Goal: Task Accomplishment & Management: Use online tool/utility

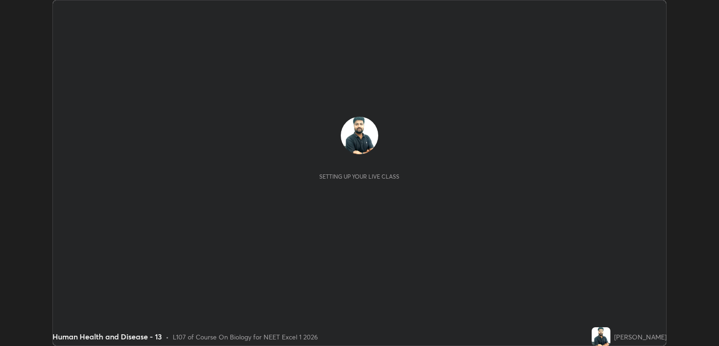
scroll to position [346, 719]
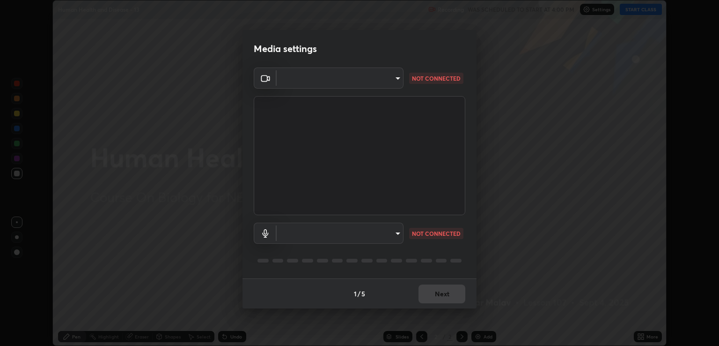
type input "ecbdbd44a66272db987f9f12271ef5319a85e28cdf2a8e5dd884bc8ad31297da"
type input "641fb1797ef8f9550b7f0158b383ff89036df526a4b0c4fe678c68e459c52791"
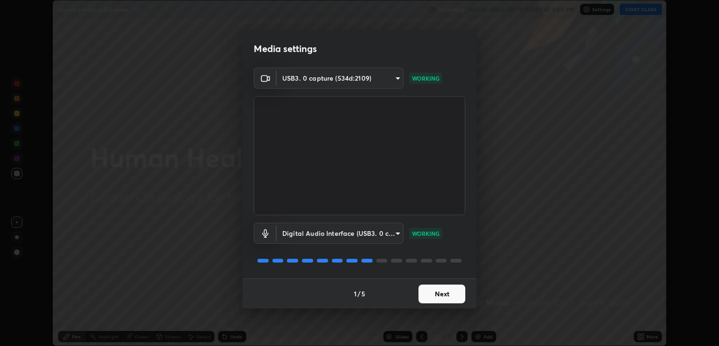
click at [456, 294] on button "Next" at bounding box center [442, 293] width 47 height 19
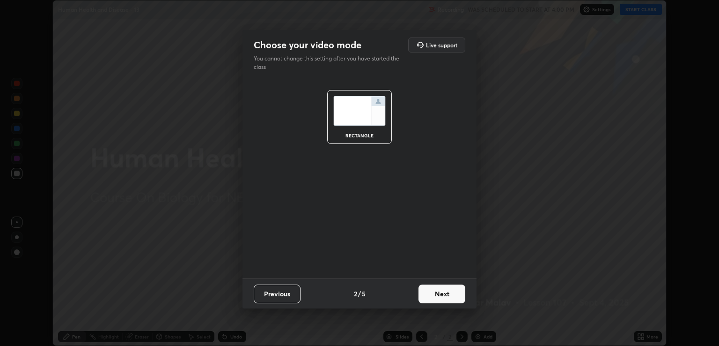
click at [446, 294] on button "Next" at bounding box center [442, 293] width 47 height 19
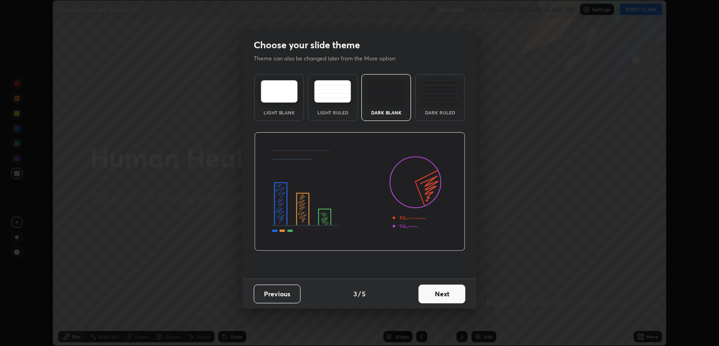
click at [442, 289] on button "Next" at bounding box center [442, 293] width 47 height 19
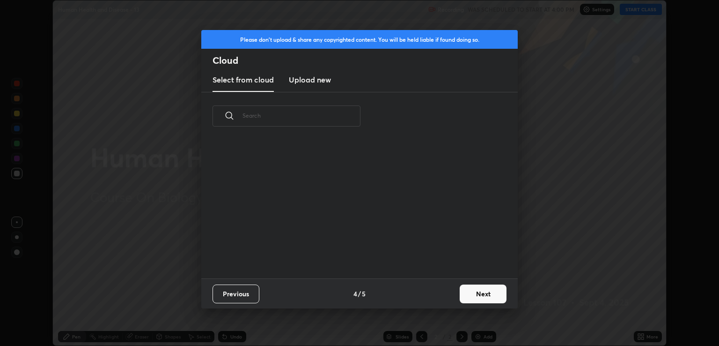
click at [446, 292] on div "Previous 4 / 5 Next" at bounding box center [359, 293] width 316 height 30
click at [474, 293] on button "Next" at bounding box center [483, 293] width 47 height 19
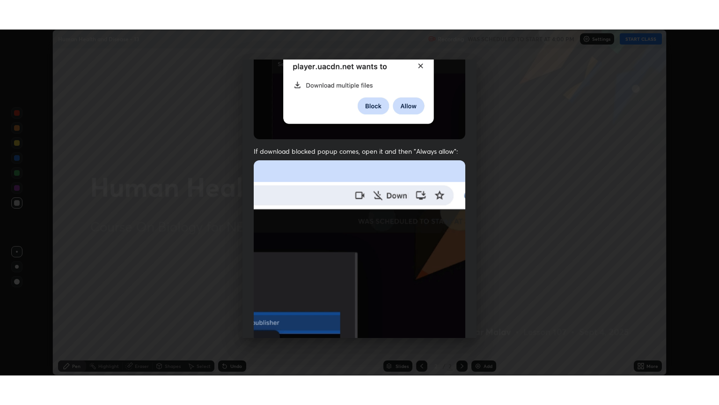
scroll to position [190, 0]
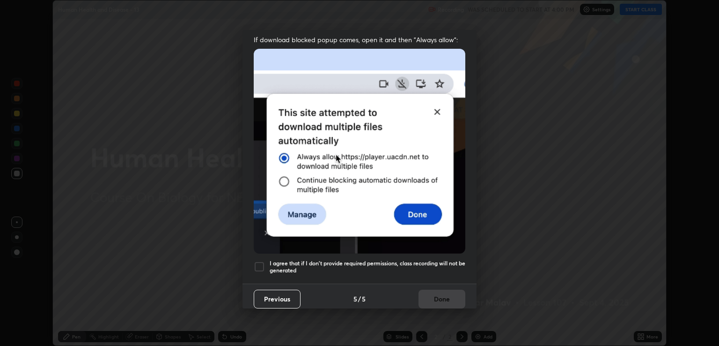
click at [426, 254] on div "Allow "Download multiple files" if prompted: If download blocked popup comes, o…" at bounding box center [360, 86] width 234 height 394
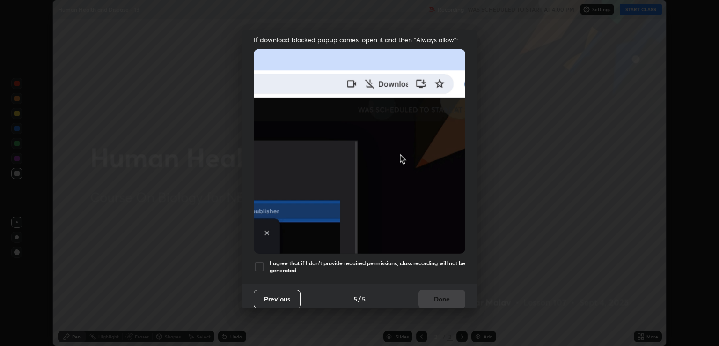
click at [437, 291] on div "Previous 5 / 5 Done" at bounding box center [360, 298] width 234 height 30
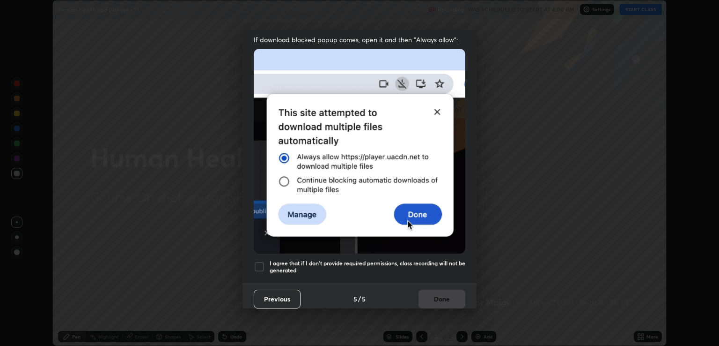
click at [448, 294] on div "Previous 5 / 5 Done" at bounding box center [360, 298] width 234 height 30
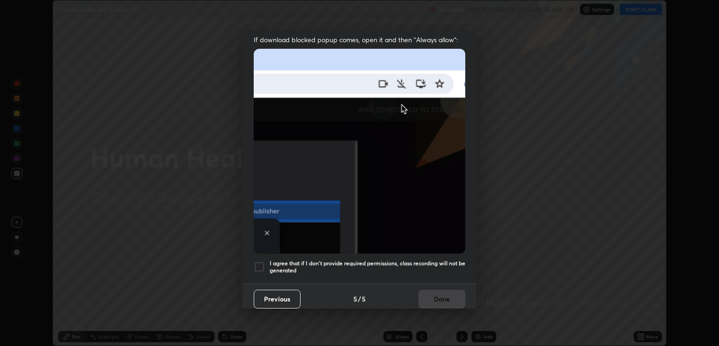
click at [438, 261] on h5 "I agree that if I don't provide required permissions, class recording will not …" at bounding box center [368, 266] width 196 height 15
click at [445, 295] on button "Done" at bounding box center [442, 298] width 47 height 19
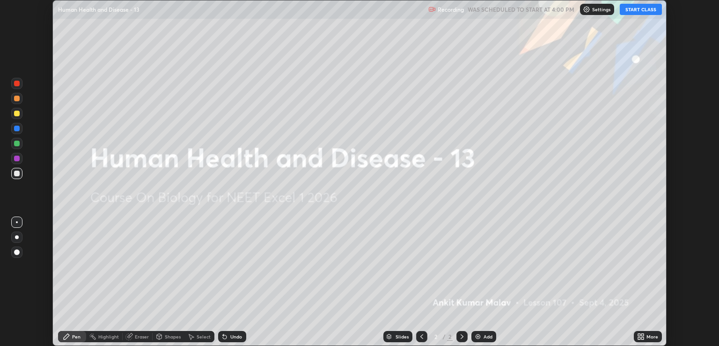
click at [630, 6] on button "START CLASS" at bounding box center [641, 9] width 42 height 11
click at [642, 334] on icon at bounding box center [642, 334] width 2 height 2
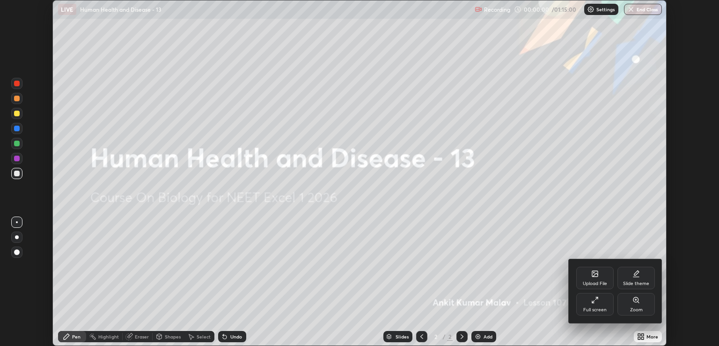
click at [595, 305] on div "Full screen" at bounding box center [594, 304] width 37 height 22
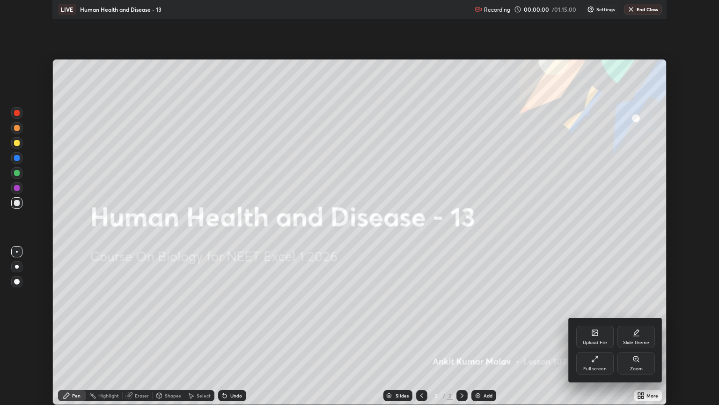
scroll to position [405, 719]
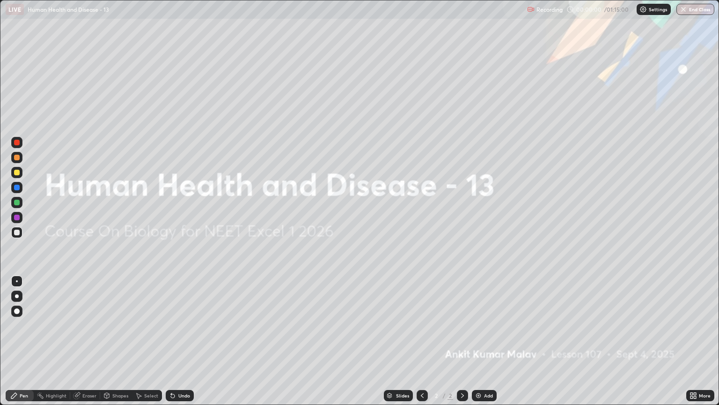
click at [695, 345] on icon at bounding box center [695, 393] width 2 height 2
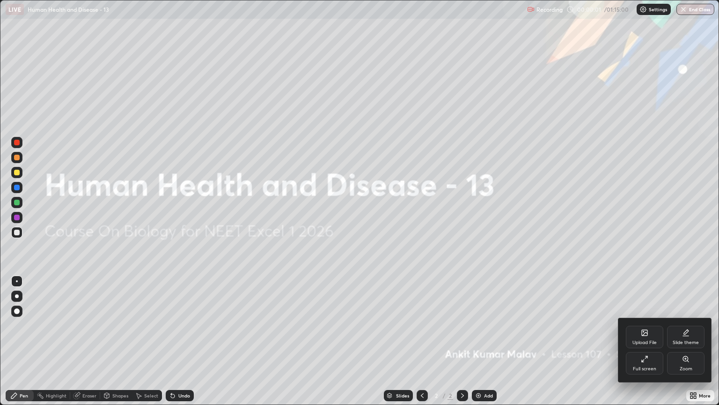
click at [682, 333] on icon at bounding box center [685, 332] width 7 height 7
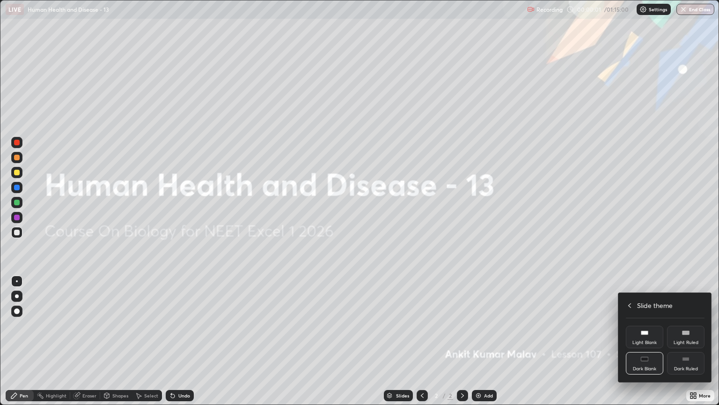
click at [689, 345] on div "Dark Ruled" at bounding box center [685, 363] width 37 height 22
click at [682, 260] on div at bounding box center [359, 202] width 719 height 405
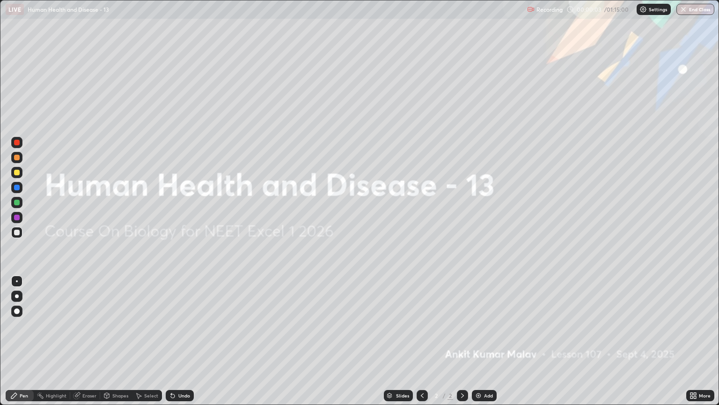
click at [484, 345] on div "Add" at bounding box center [484, 395] width 25 height 11
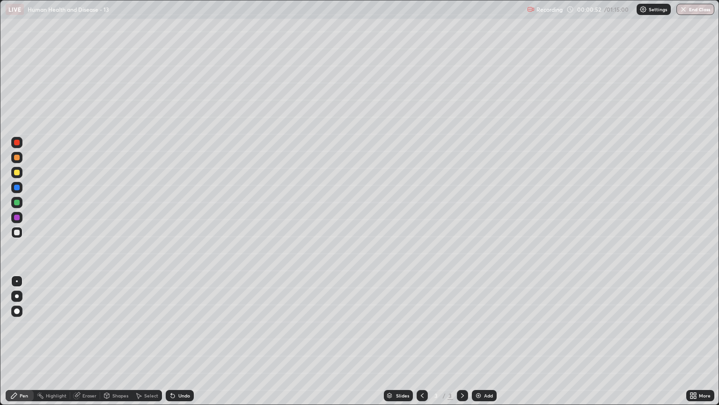
click at [16, 231] on div at bounding box center [17, 232] width 6 height 6
click at [19, 174] on div at bounding box center [17, 172] width 6 height 6
click at [18, 294] on div at bounding box center [16, 295] width 11 height 11
click at [178, 345] on div "Undo" at bounding box center [180, 395] width 28 height 11
click at [179, 345] on div "Undo" at bounding box center [184, 395] width 12 height 5
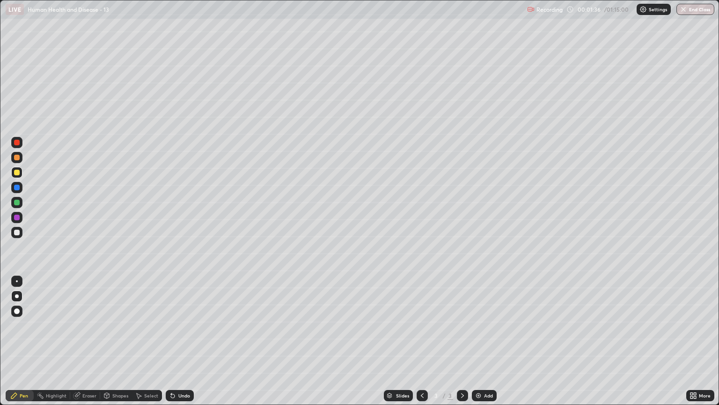
click at [175, 345] on icon at bounding box center [172, 394] width 7 height 7
click at [174, 345] on icon at bounding box center [172, 394] width 7 height 7
click at [173, 345] on icon at bounding box center [172, 394] width 7 height 7
click at [177, 345] on div "Undo" at bounding box center [180, 395] width 28 height 11
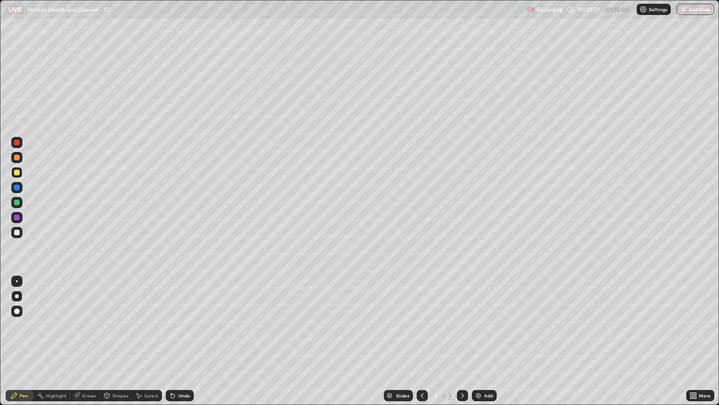
click at [181, 345] on div "Undo" at bounding box center [180, 395] width 28 height 11
click at [19, 236] on div at bounding box center [16, 232] width 11 height 11
click at [17, 143] on div at bounding box center [17, 143] width 6 height 6
click at [19, 157] on div at bounding box center [17, 158] width 6 height 6
click at [17, 235] on div at bounding box center [16, 232] width 11 height 11
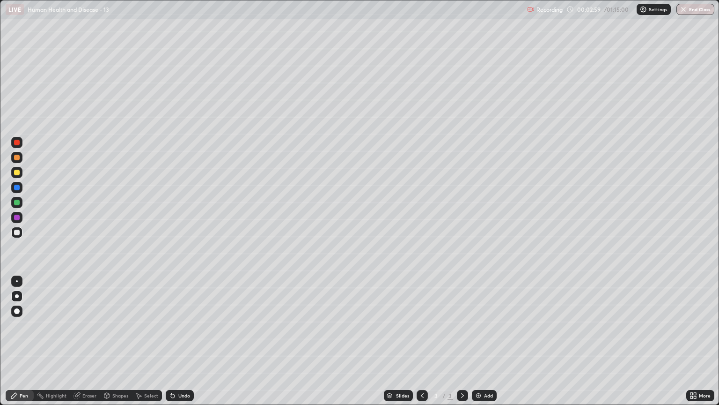
click at [19, 158] on div at bounding box center [17, 158] width 6 height 6
click at [19, 174] on div at bounding box center [17, 172] width 6 height 6
click at [18, 230] on div at bounding box center [17, 232] width 6 height 6
click at [15, 202] on div at bounding box center [17, 202] width 6 height 6
click at [16, 171] on div at bounding box center [17, 172] width 6 height 6
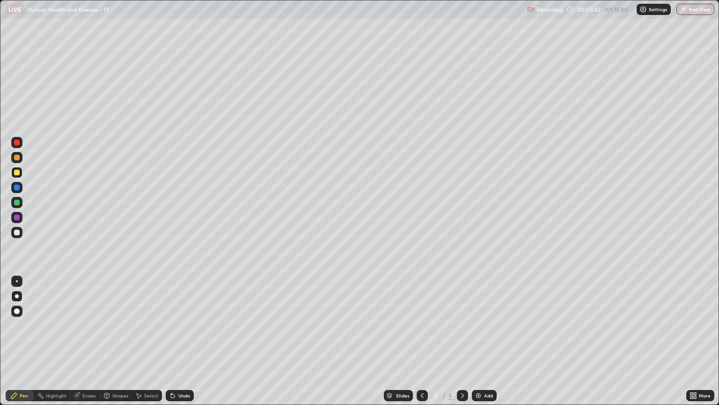
click at [15, 232] on div at bounding box center [17, 232] width 6 height 6
click at [174, 345] on icon at bounding box center [172, 394] width 7 height 7
click at [173, 345] on icon at bounding box center [173, 396] width 4 height 4
click at [178, 345] on div "Undo" at bounding box center [184, 395] width 12 height 5
click at [17, 157] on div at bounding box center [17, 158] width 6 height 6
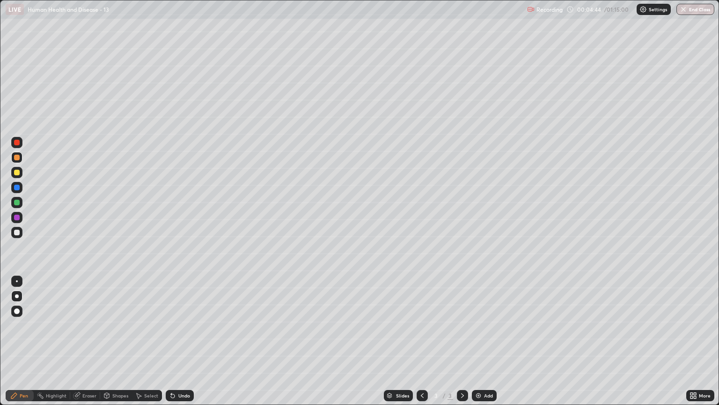
click at [15, 231] on div at bounding box center [17, 232] width 6 height 6
click at [171, 345] on icon at bounding box center [171, 393] width 1 height 1
click at [19, 183] on div at bounding box center [16, 187] width 11 height 11
click at [18, 160] on div at bounding box center [17, 158] width 6 height 6
click at [17, 204] on div at bounding box center [17, 202] width 6 height 6
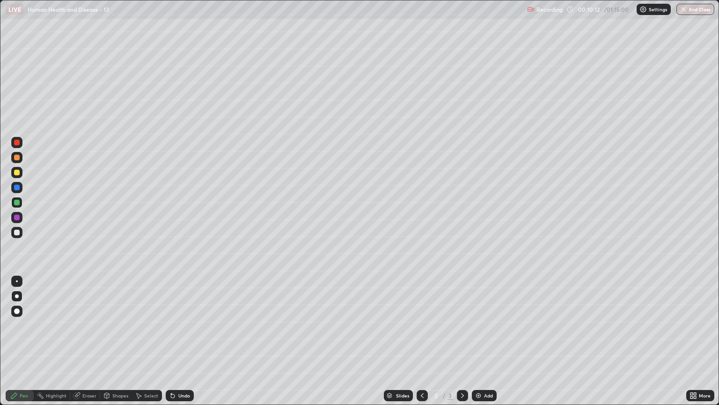
click at [171, 345] on icon at bounding box center [171, 393] width 1 height 1
click at [173, 345] on icon at bounding box center [173, 396] width 4 height 4
click at [172, 345] on icon at bounding box center [173, 396] width 4 height 4
click at [173, 345] on icon at bounding box center [172, 394] width 7 height 7
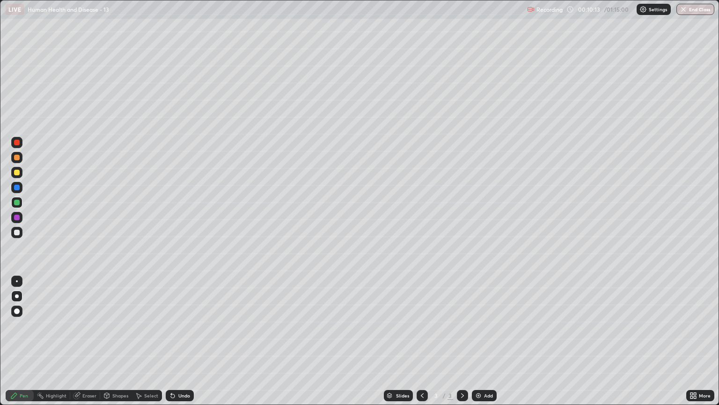
click at [174, 345] on icon at bounding box center [172, 394] width 7 height 7
click at [86, 345] on div "Eraser" at bounding box center [89, 395] width 14 height 5
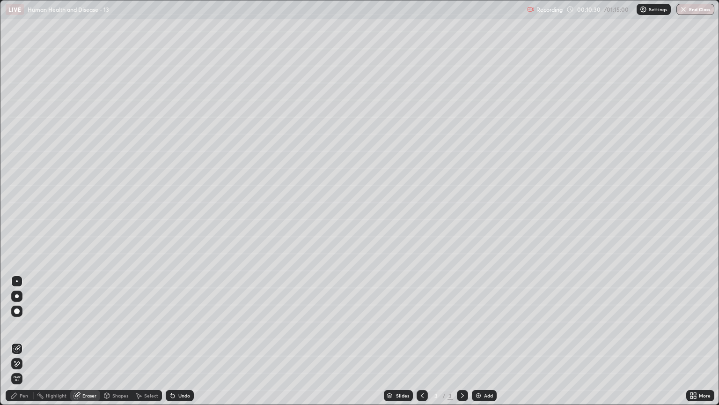
click at [25, 345] on div "Pen" at bounding box center [20, 395] width 28 height 11
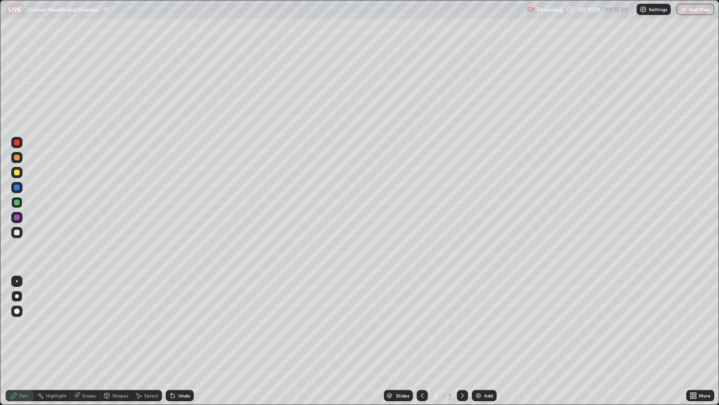
click at [17, 171] on div at bounding box center [17, 172] width 6 height 6
click at [477, 345] on img at bounding box center [478, 394] width 7 height 7
click at [171, 345] on icon at bounding box center [173, 396] width 4 height 4
click at [19, 230] on div at bounding box center [17, 232] width 6 height 6
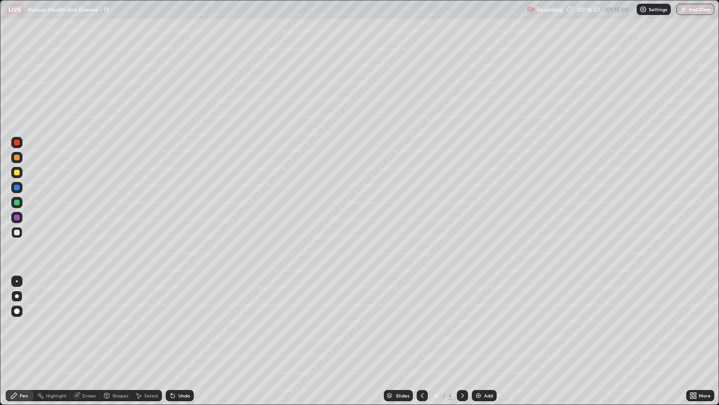
click at [176, 345] on div "Undo" at bounding box center [180, 395] width 28 height 11
click at [178, 345] on div "Undo" at bounding box center [184, 395] width 12 height 5
click at [139, 345] on icon at bounding box center [139, 396] width 5 height 6
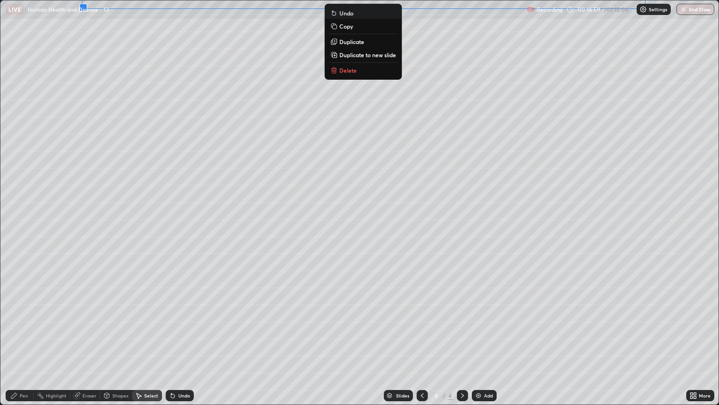
click at [160, 9] on div "LIVE Human Health and Disease - 13" at bounding box center [265, 9] width 518 height 19
click at [336, 11] on div "LIVE Human Health and Disease - 13" at bounding box center [265, 9] width 518 height 19
click at [331, 13] on div "LIVE Human Health and Disease - 13" at bounding box center [265, 9] width 518 height 19
click at [328, 15] on div "LIVE Human Health and Disease - 13" at bounding box center [265, 9] width 518 height 19
click at [332, 15] on div "LIVE Human Health and Disease - 13" at bounding box center [265, 9] width 518 height 19
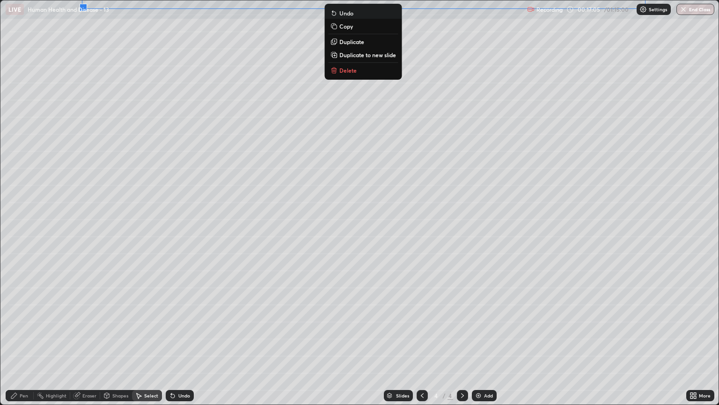
click at [331, 13] on div "LIVE Human Health and Disease - 13" at bounding box center [265, 9] width 518 height 19
click at [330, 13] on div "LIVE Human Health and Disease - 13" at bounding box center [265, 9] width 518 height 19
click at [331, 15] on div "LIVE Human Health and Disease - 13" at bounding box center [265, 9] width 518 height 19
click at [348, 42] on p "Duplicate" at bounding box center [351, 41] width 25 height 7
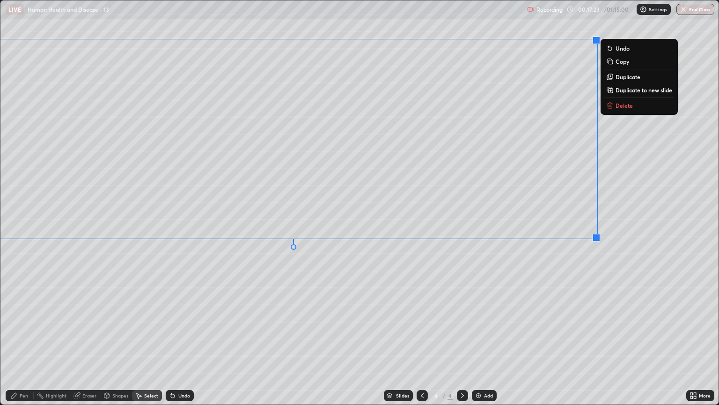
click at [181, 264] on div "0 ° Undo Copy Duplicate Duplicate to new slide Delete" at bounding box center [359, 202] width 718 height 404
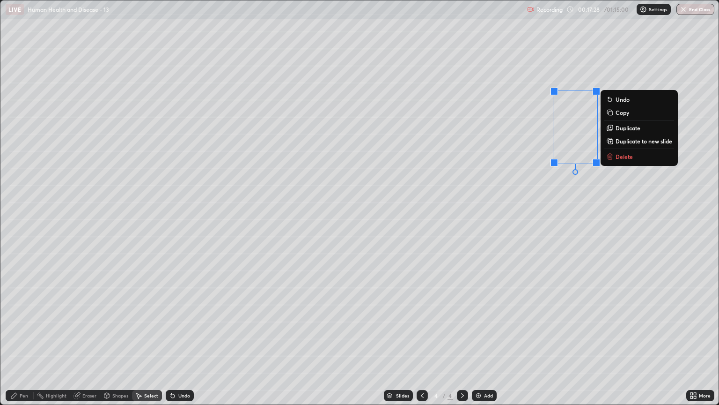
click at [462, 345] on icon at bounding box center [462, 394] width 7 height 7
click at [18, 345] on div "Pen" at bounding box center [20, 395] width 28 height 11
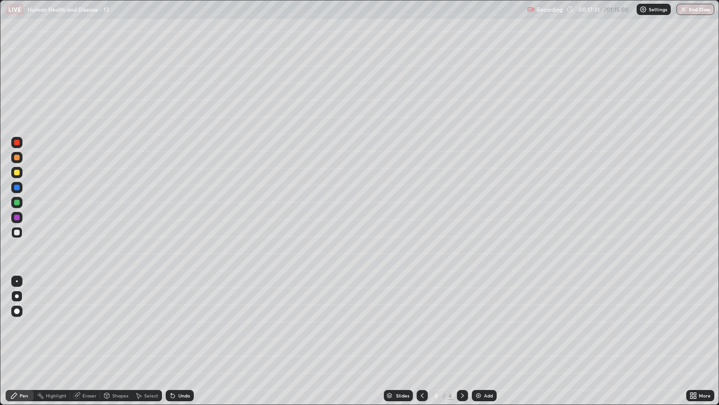
click at [460, 345] on icon at bounding box center [462, 394] width 7 height 7
click at [482, 345] on div "Add" at bounding box center [484, 395] width 25 height 11
click at [15, 173] on div at bounding box center [17, 172] width 6 height 6
click at [19, 233] on div at bounding box center [17, 232] width 6 height 6
click at [17, 159] on div at bounding box center [17, 158] width 6 height 6
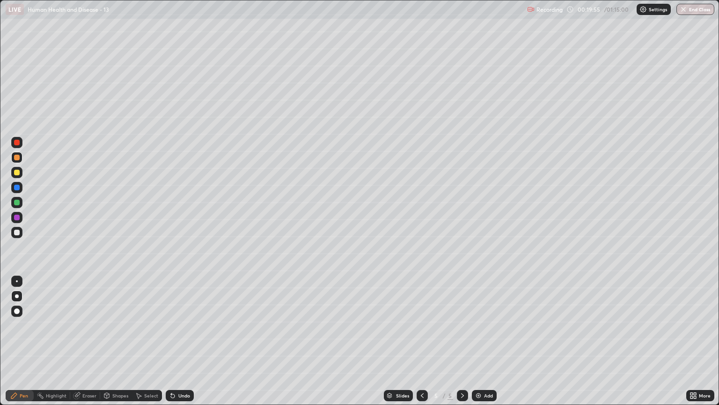
click at [17, 174] on div at bounding box center [17, 172] width 6 height 6
click at [16, 159] on div at bounding box center [17, 158] width 6 height 6
click at [15, 144] on div at bounding box center [17, 143] width 6 height 6
click at [171, 345] on icon at bounding box center [173, 396] width 4 height 4
click at [178, 345] on div "Undo" at bounding box center [184, 395] width 12 height 5
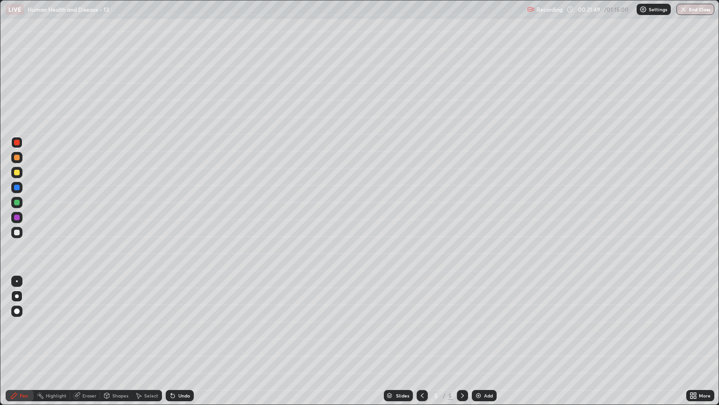
click at [20, 202] on div at bounding box center [16, 202] width 11 height 11
click at [172, 345] on icon at bounding box center [173, 396] width 4 height 4
click at [18, 156] on div at bounding box center [17, 158] width 6 height 6
click at [175, 345] on icon at bounding box center [172, 394] width 7 height 7
click at [16, 200] on div at bounding box center [17, 202] width 6 height 6
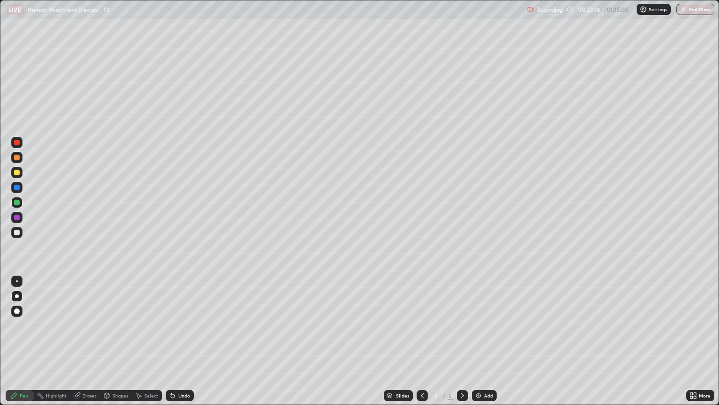
click at [18, 217] on div at bounding box center [17, 217] width 6 height 6
click at [75, 345] on icon at bounding box center [76, 394] width 7 height 7
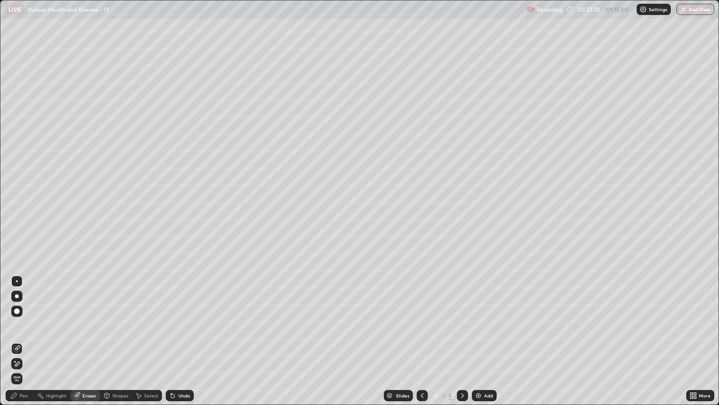
click at [22, 345] on div "Pen" at bounding box center [24, 395] width 8 height 5
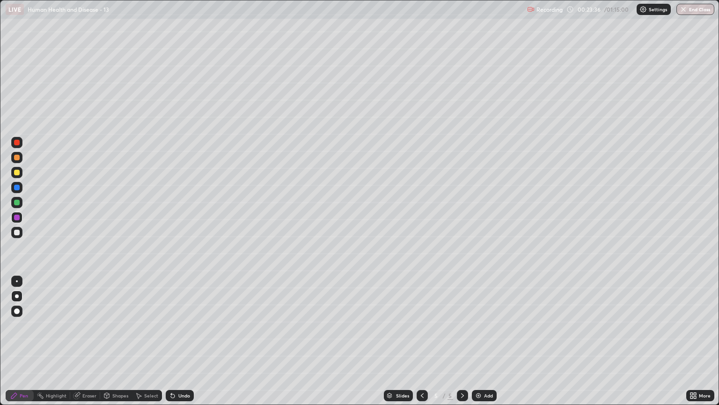
click at [16, 172] on div at bounding box center [17, 172] width 6 height 6
click at [171, 345] on icon at bounding box center [171, 393] width 1 height 1
click at [18, 217] on div at bounding box center [17, 217] width 6 height 6
click at [19, 173] on div at bounding box center [17, 172] width 6 height 6
click at [16, 200] on div at bounding box center [17, 202] width 6 height 6
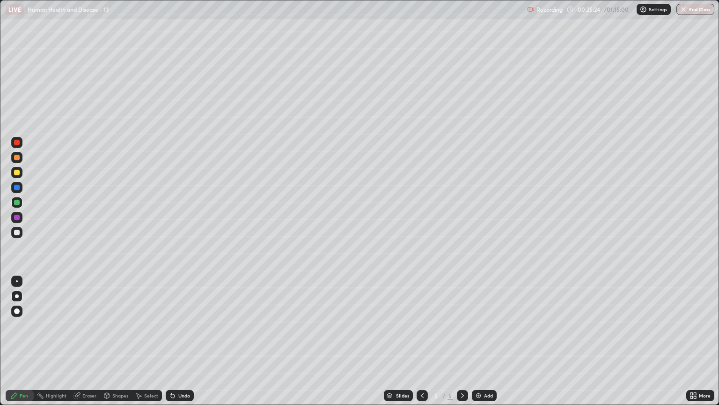
click at [19, 201] on div at bounding box center [17, 202] width 6 height 6
click at [17, 217] on div at bounding box center [17, 217] width 6 height 6
click at [171, 345] on icon at bounding box center [173, 396] width 4 height 4
click at [17, 172] on div at bounding box center [17, 172] width 6 height 6
click at [17, 216] on div at bounding box center [17, 217] width 6 height 6
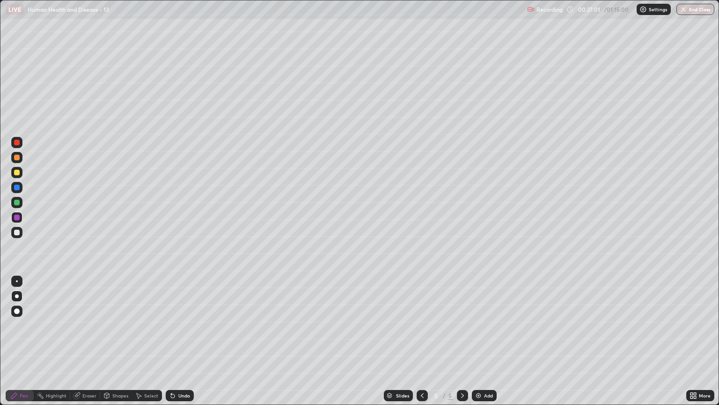
click at [17, 157] on div at bounding box center [17, 158] width 6 height 6
click at [17, 213] on div at bounding box center [16, 217] width 11 height 11
click at [19, 156] on div at bounding box center [17, 158] width 6 height 6
click at [422, 345] on icon at bounding box center [422, 394] width 7 height 7
click at [421, 345] on icon at bounding box center [422, 395] width 3 height 5
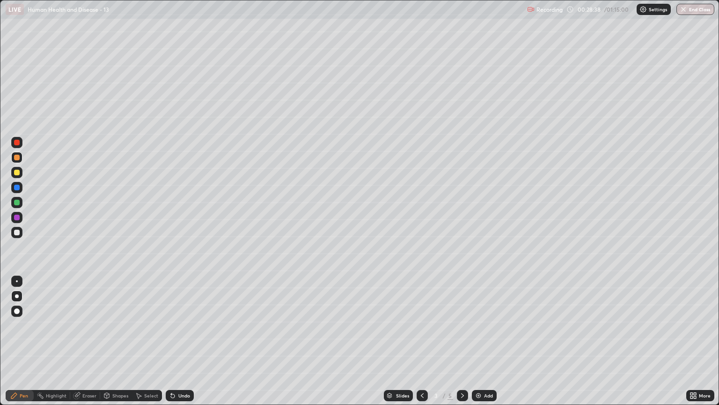
click at [462, 345] on icon at bounding box center [462, 394] width 7 height 7
click at [462, 345] on icon at bounding box center [462, 395] width 3 height 5
click at [17, 155] on div at bounding box center [17, 158] width 6 height 6
click at [19, 143] on div at bounding box center [17, 143] width 6 height 6
click at [17, 172] on div at bounding box center [17, 172] width 6 height 6
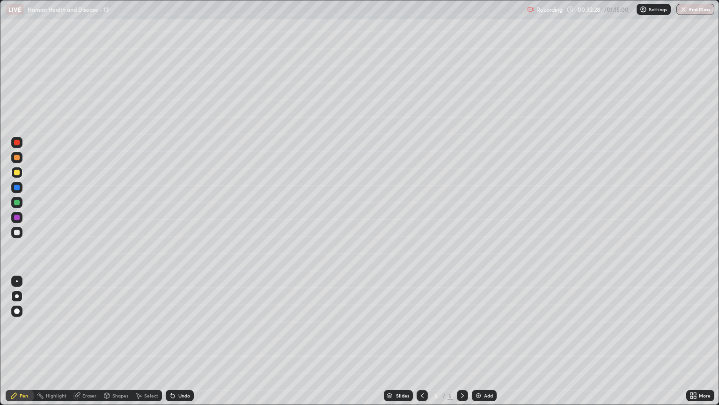
click at [15, 158] on div at bounding box center [17, 158] width 6 height 6
click at [16, 172] on div at bounding box center [17, 172] width 6 height 6
click at [175, 345] on icon at bounding box center [172, 394] width 7 height 7
click at [88, 345] on div "Eraser" at bounding box center [89, 395] width 14 height 5
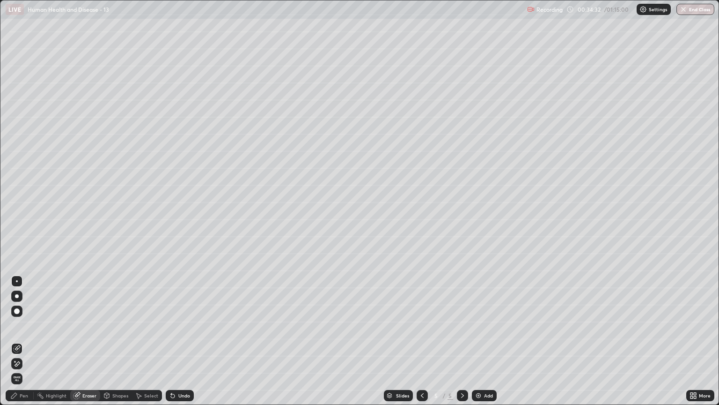
click at [20, 345] on div "Pen" at bounding box center [24, 395] width 8 height 5
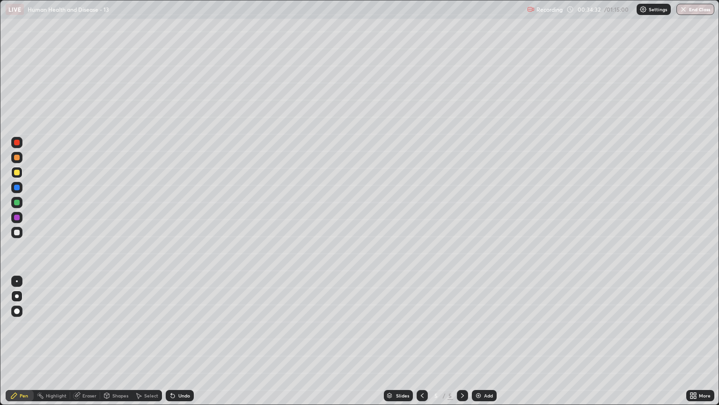
click at [17, 204] on div at bounding box center [17, 202] width 6 height 6
click at [21, 143] on div at bounding box center [16, 142] width 11 height 11
click at [22, 170] on div at bounding box center [16, 172] width 11 height 11
click at [17, 142] on div at bounding box center [17, 143] width 6 height 6
click at [17, 170] on div at bounding box center [17, 172] width 6 height 6
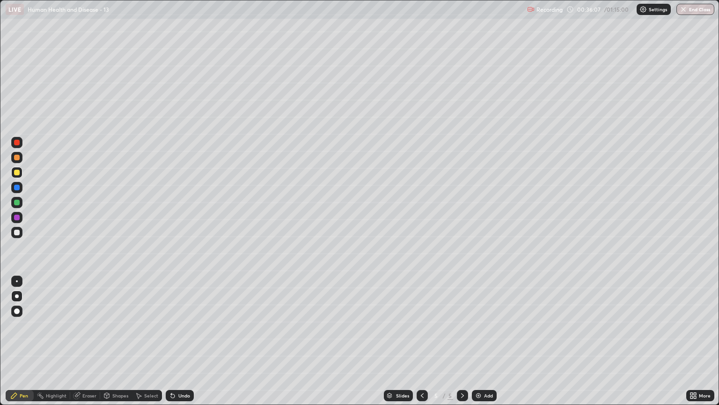
click at [18, 147] on div at bounding box center [16, 142] width 11 height 11
click at [17, 174] on div at bounding box center [17, 172] width 6 height 6
click at [18, 159] on div at bounding box center [17, 158] width 6 height 6
click at [15, 201] on div at bounding box center [17, 202] width 6 height 6
click at [17, 236] on div at bounding box center [16, 232] width 11 height 11
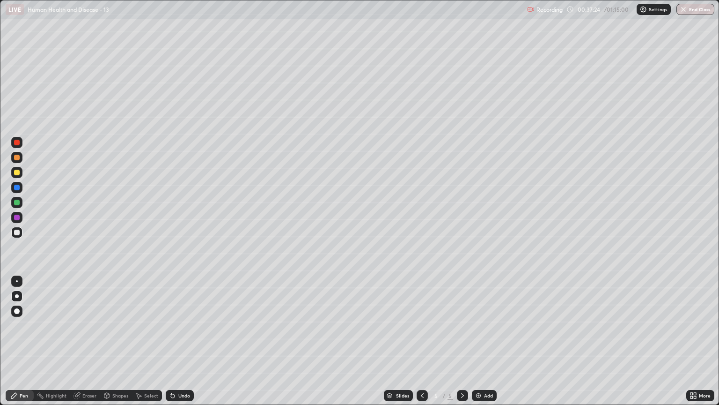
click at [17, 237] on div at bounding box center [16, 232] width 11 height 11
click at [17, 157] on div at bounding box center [17, 158] width 6 height 6
click at [17, 172] on div at bounding box center [17, 172] width 6 height 6
click at [171, 345] on icon at bounding box center [173, 396] width 4 height 4
click at [171, 345] on icon at bounding box center [172, 394] width 7 height 7
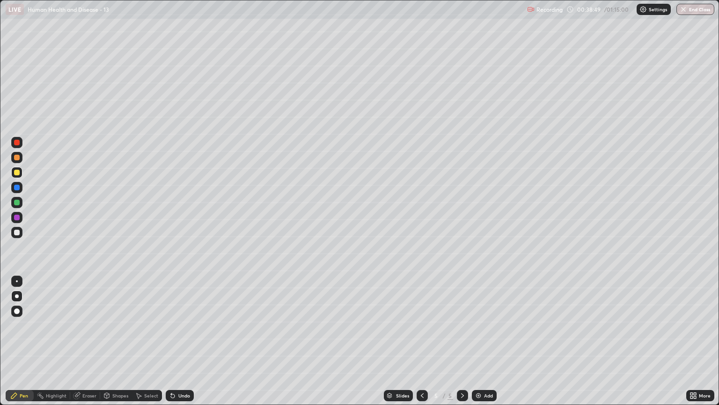
click at [173, 345] on icon at bounding box center [173, 396] width 4 height 4
click at [18, 159] on div at bounding box center [17, 158] width 6 height 6
click at [17, 217] on div at bounding box center [17, 217] width 6 height 6
click at [77, 345] on icon at bounding box center [77, 395] width 6 height 6
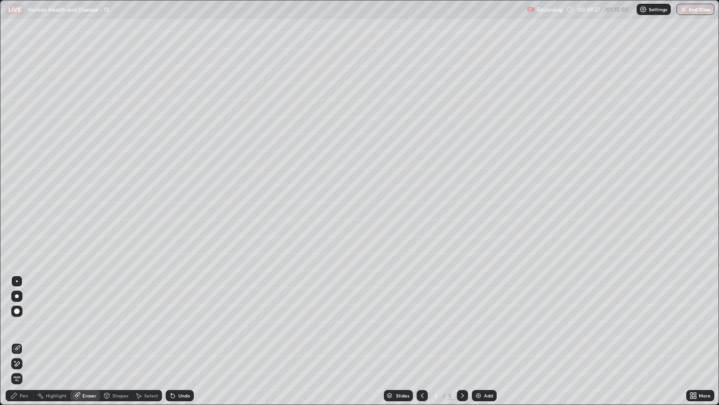
click at [21, 345] on div "Pen" at bounding box center [24, 395] width 8 height 5
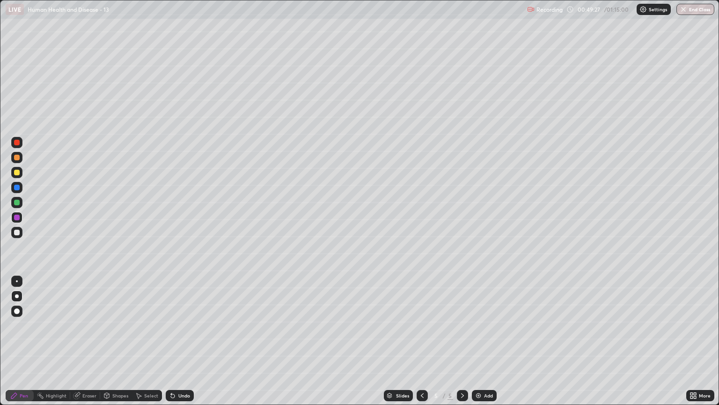
click at [15, 218] on div at bounding box center [17, 217] width 6 height 6
click at [482, 345] on div "Add" at bounding box center [484, 395] width 25 height 11
click at [22, 174] on div at bounding box center [16, 172] width 11 height 11
click at [174, 345] on div "Undo" at bounding box center [180, 395] width 28 height 11
click at [173, 345] on icon at bounding box center [173, 396] width 4 height 4
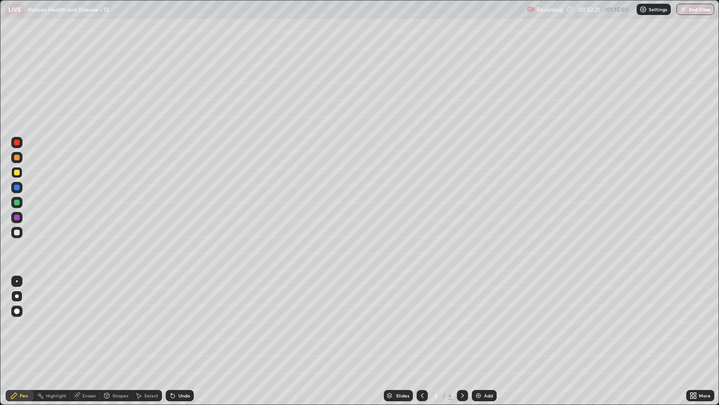
click at [171, 345] on icon at bounding box center [173, 396] width 4 height 4
click at [171, 345] on icon at bounding box center [171, 393] width 1 height 1
click at [174, 345] on icon at bounding box center [172, 394] width 7 height 7
click at [175, 345] on div "Undo" at bounding box center [180, 395] width 28 height 11
click at [18, 219] on div at bounding box center [17, 217] width 6 height 6
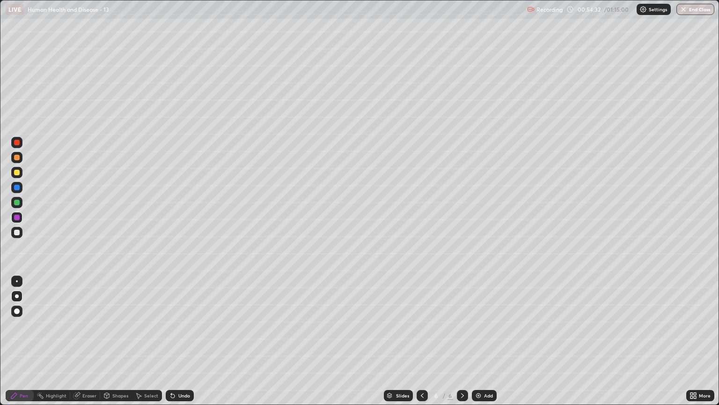
click at [74, 345] on icon at bounding box center [77, 395] width 6 height 6
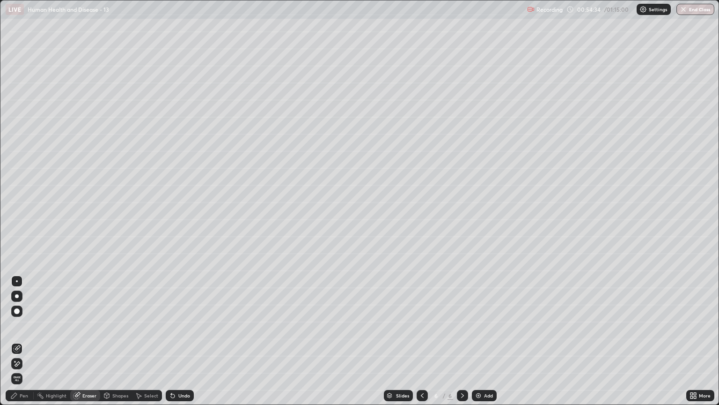
click at [22, 345] on div "Pen" at bounding box center [24, 395] width 8 height 5
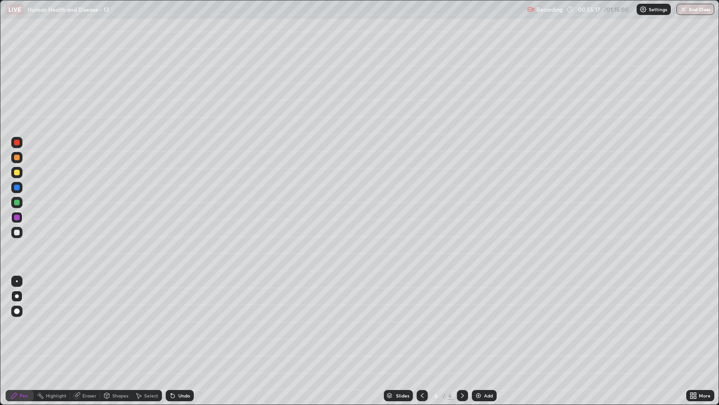
click at [419, 345] on div at bounding box center [422, 395] width 11 height 19
click at [464, 345] on icon at bounding box center [462, 394] width 7 height 7
click at [475, 345] on img at bounding box center [478, 394] width 7 height 7
click at [18, 234] on div at bounding box center [17, 232] width 6 height 6
click at [19, 157] on div at bounding box center [17, 158] width 6 height 6
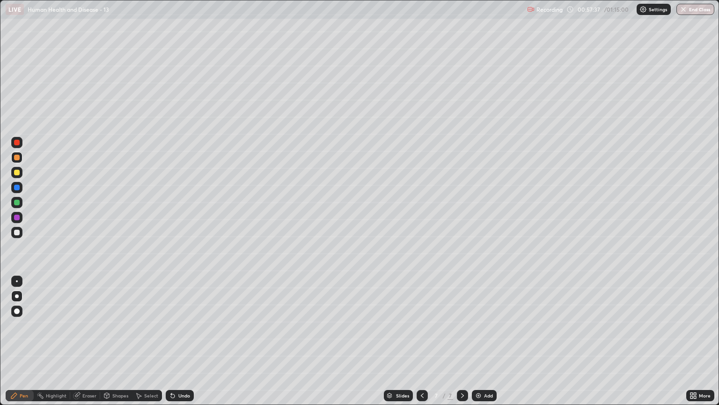
click at [17, 232] on div at bounding box center [17, 232] width 6 height 6
click at [17, 206] on div at bounding box center [16, 202] width 11 height 11
click at [171, 345] on icon at bounding box center [173, 396] width 4 height 4
click at [172, 345] on icon at bounding box center [173, 396] width 4 height 4
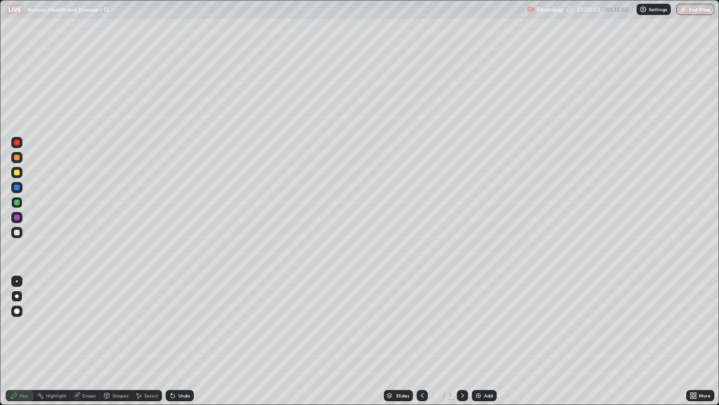
click at [19, 170] on div at bounding box center [17, 172] width 6 height 6
click at [417, 345] on div at bounding box center [422, 395] width 11 height 19
click at [462, 345] on div at bounding box center [462, 395] width 11 height 11
click at [280, 345] on div "Slides 7 / 7 Add" at bounding box center [440, 395] width 493 height 19
click at [337, 345] on div "Slides 7 / 7 Add" at bounding box center [440, 395] width 493 height 19
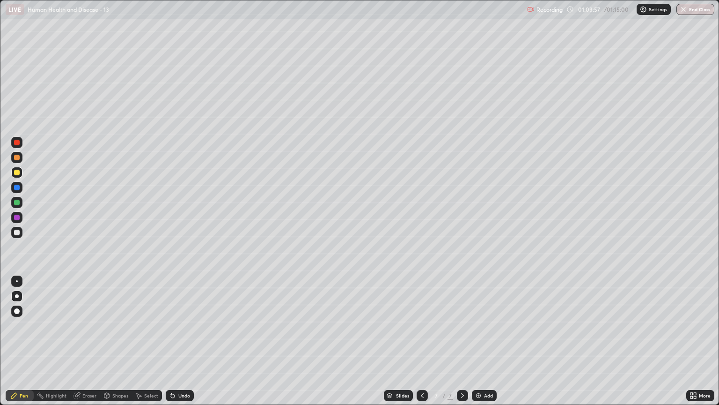
click at [19, 231] on div at bounding box center [17, 232] width 6 height 6
click at [176, 345] on div "Undo" at bounding box center [180, 395] width 28 height 11
click at [171, 345] on icon at bounding box center [173, 396] width 4 height 4
click at [173, 345] on icon at bounding box center [172, 394] width 7 height 7
click at [171, 345] on icon at bounding box center [173, 396] width 4 height 4
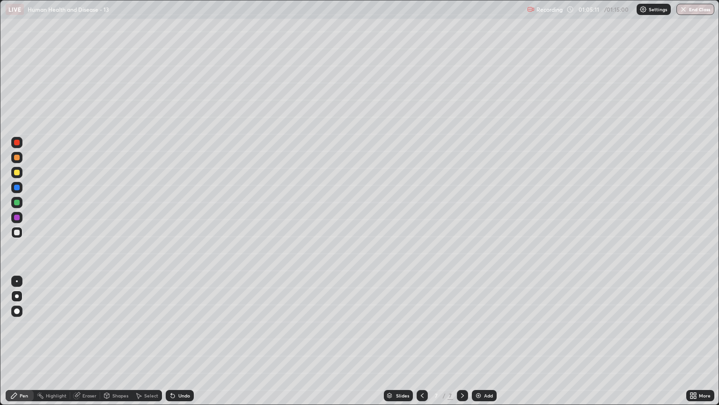
click at [171, 345] on icon at bounding box center [173, 396] width 4 height 4
click at [169, 345] on icon at bounding box center [172, 394] width 7 height 7
click at [171, 345] on icon at bounding box center [173, 396] width 4 height 4
click at [172, 345] on icon at bounding box center [172, 394] width 7 height 7
click at [17, 204] on div at bounding box center [17, 202] width 6 height 6
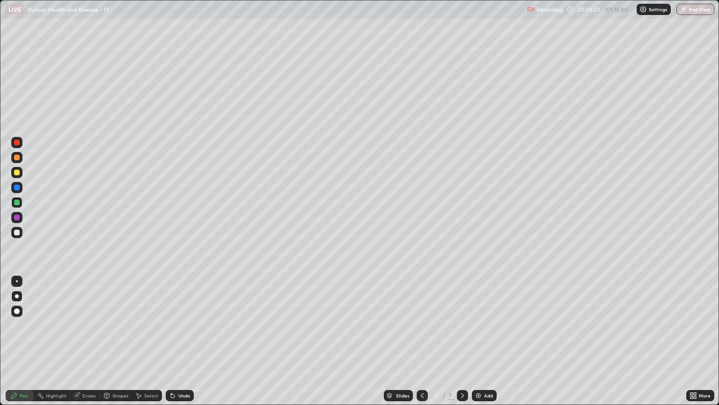
click at [17, 162] on div at bounding box center [16, 157] width 11 height 11
click at [16, 143] on div at bounding box center [17, 143] width 6 height 6
click at [173, 345] on icon at bounding box center [173, 396] width 4 height 4
click at [690, 4] on button "End Class" at bounding box center [696, 9] width 38 height 11
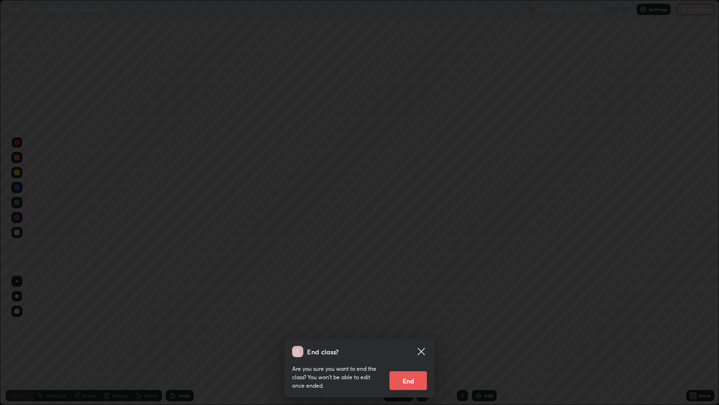
click at [410, 345] on button "End" at bounding box center [408, 380] width 37 height 19
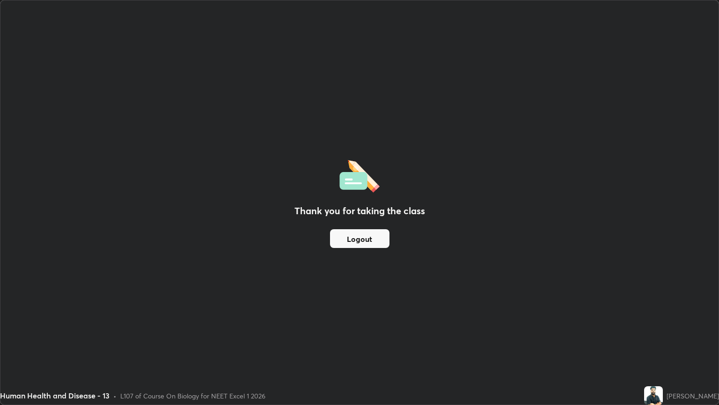
click at [359, 233] on button "Logout" at bounding box center [359, 238] width 59 height 19
